Goal: Information Seeking & Learning: Learn about a topic

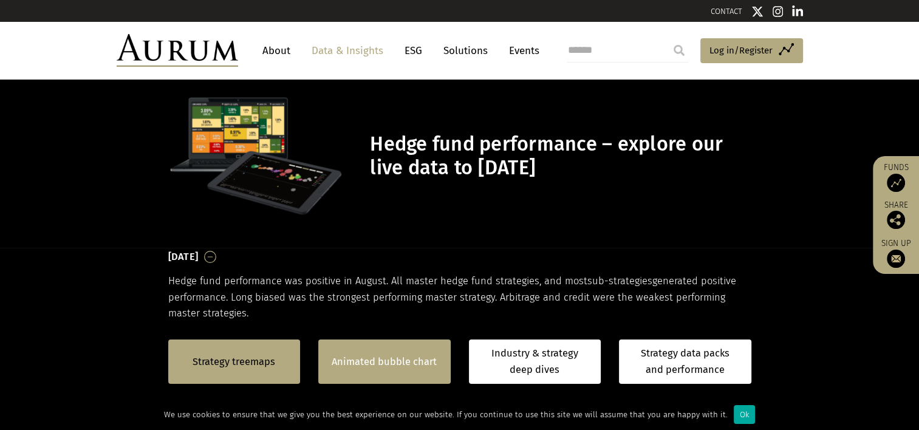
click at [374, 362] on link "Animated bubble chart" at bounding box center [384, 362] width 105 height 16
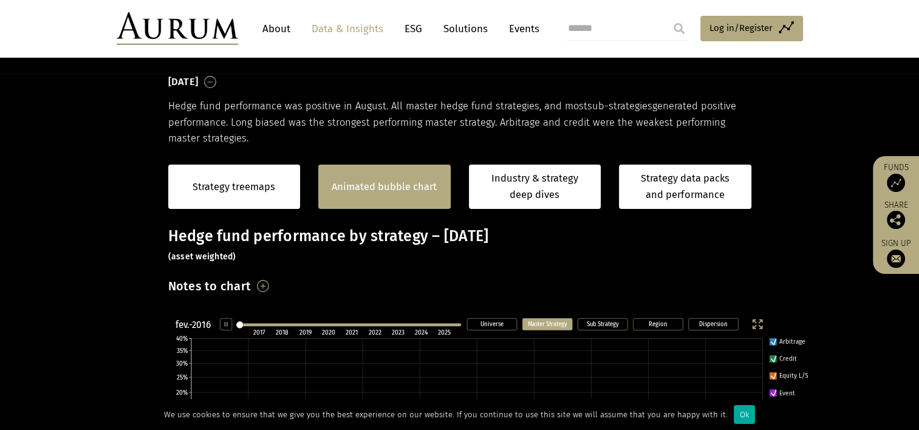
scroll to position [183, 0]
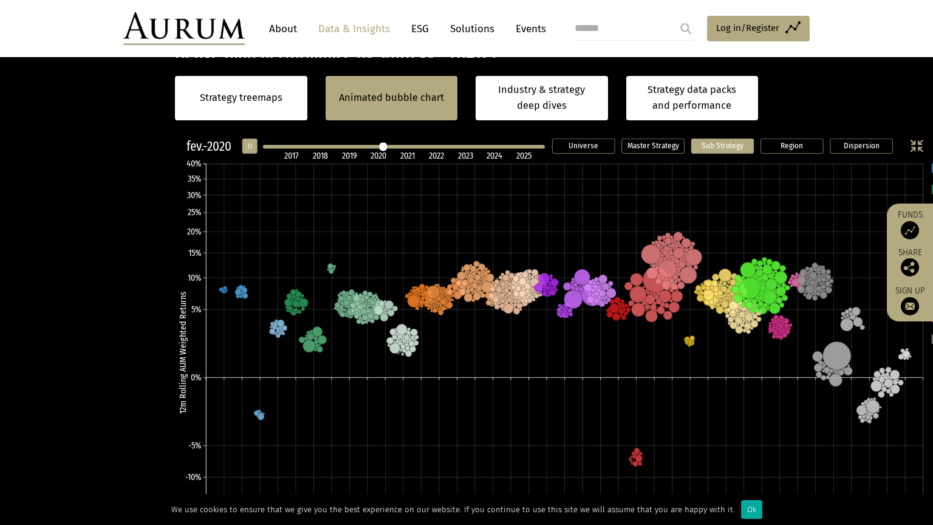
scroll to position [356, 0]
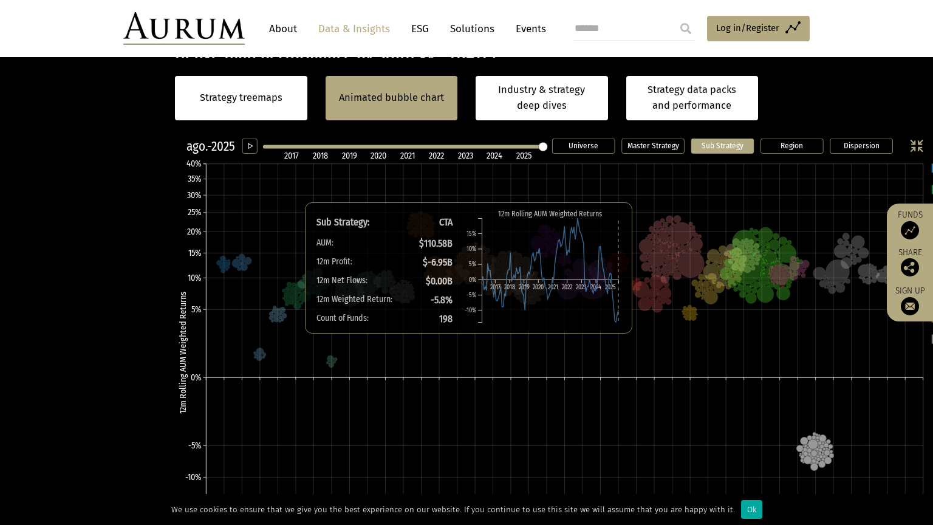
scroll to position [356, 0]
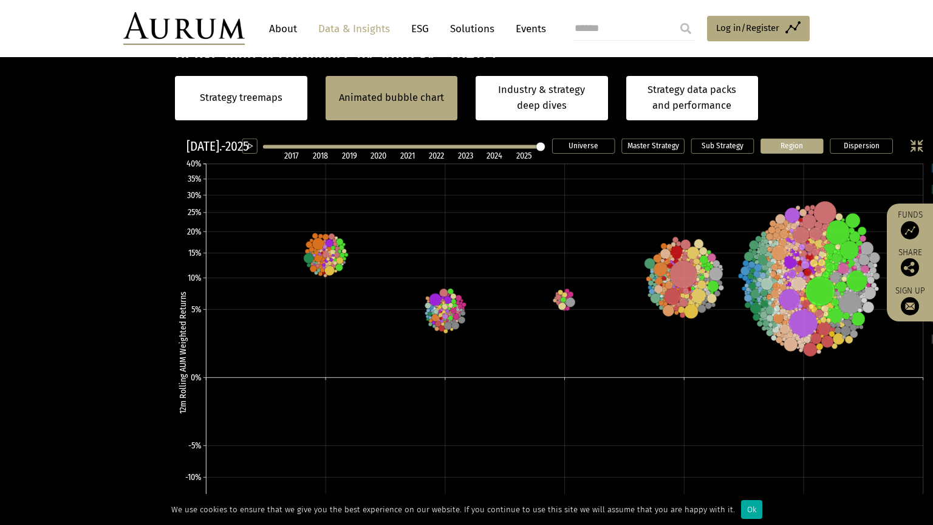
scroll to position [356, 0]
click at [844, 141] on text "Dispersion" at bounding box center [862, 145] width 36 height 9
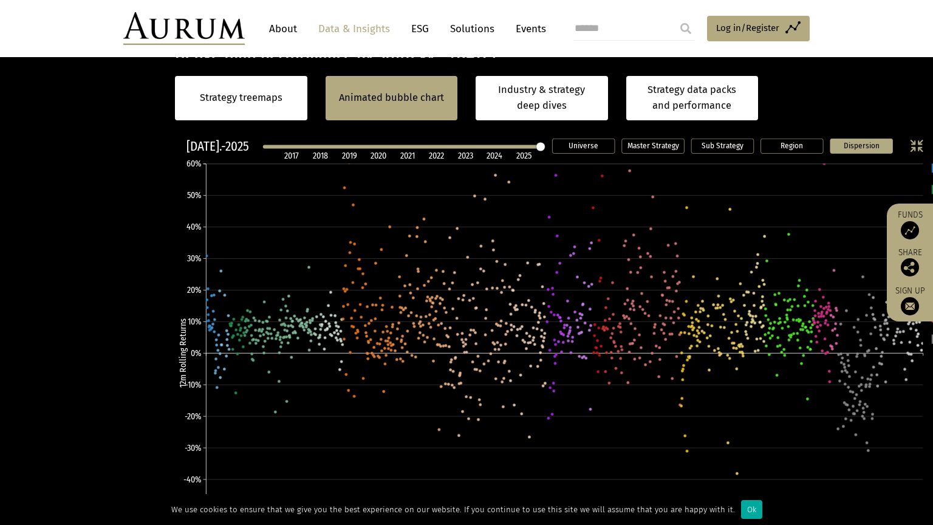
click at [830, 138] on rect at bounding box center [861, 145] width 63 height 15
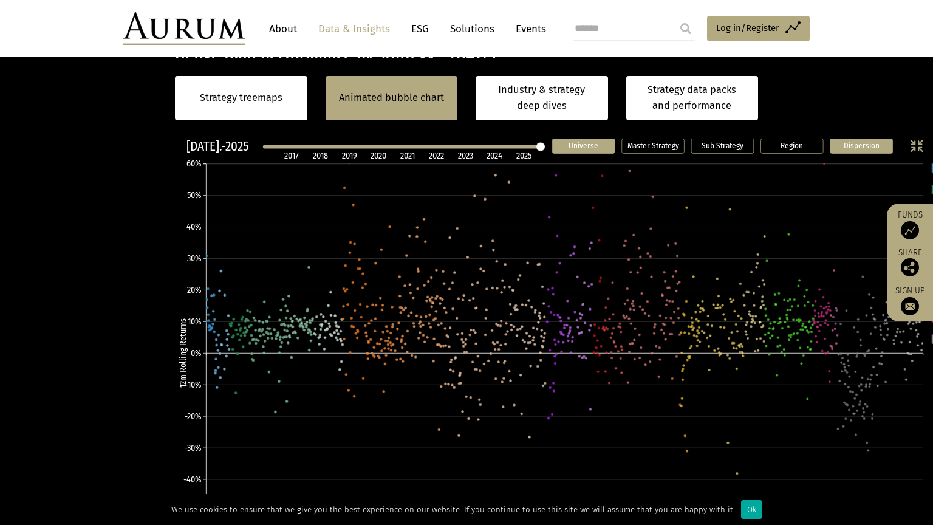
click at [569, 141] on text "Universe" at bounding box center [584, 145] width 30 height 9
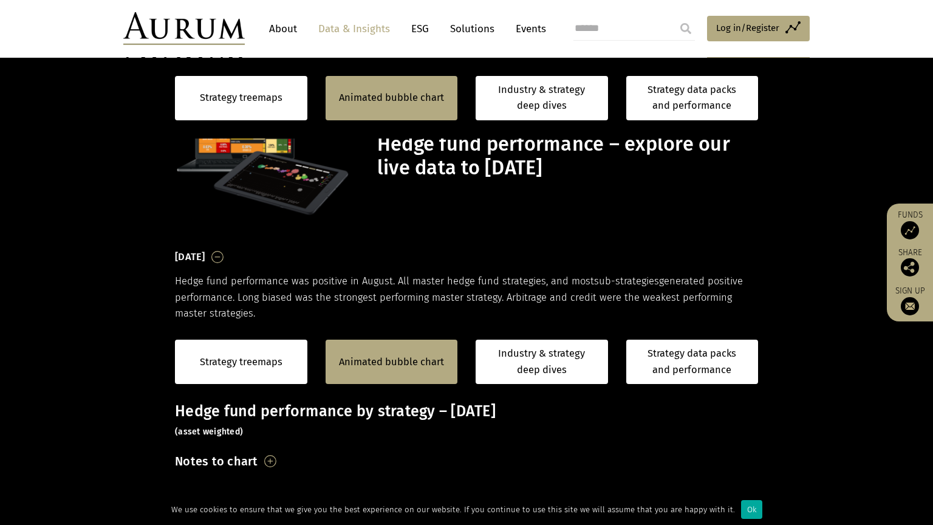
scroll to position [356, 0]
